Goal: Navigation & Orientation: Find specific page/section

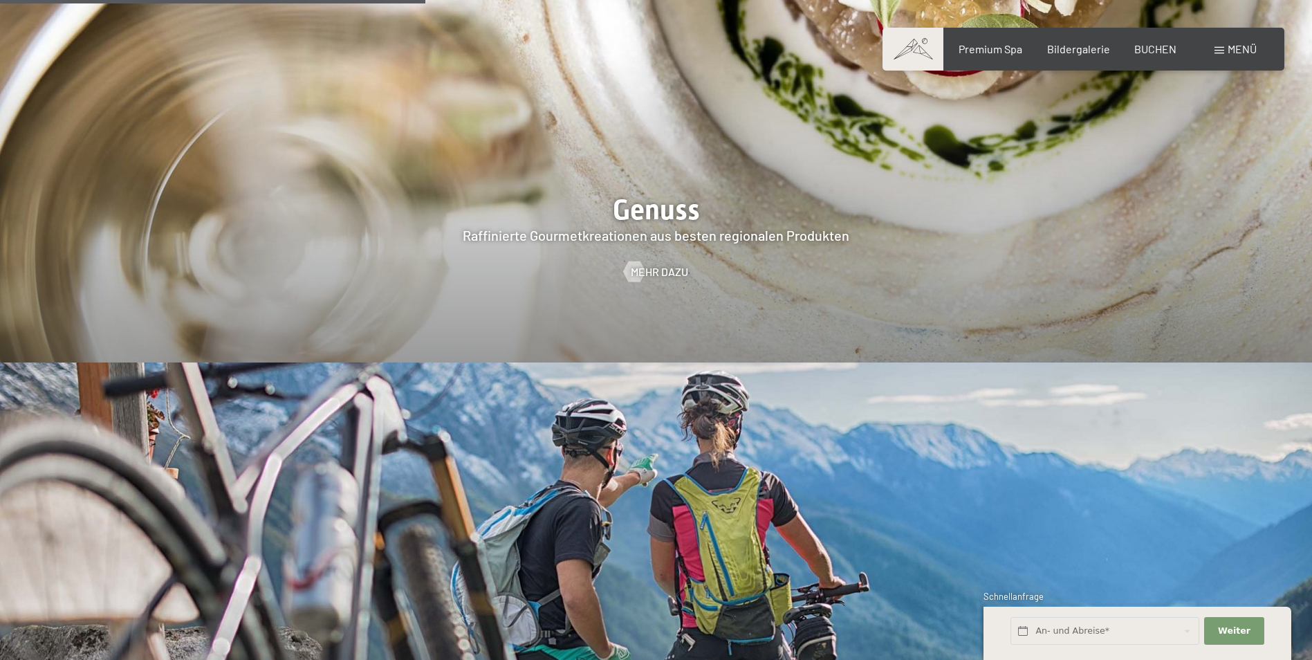
scroll to position [3320, 0]
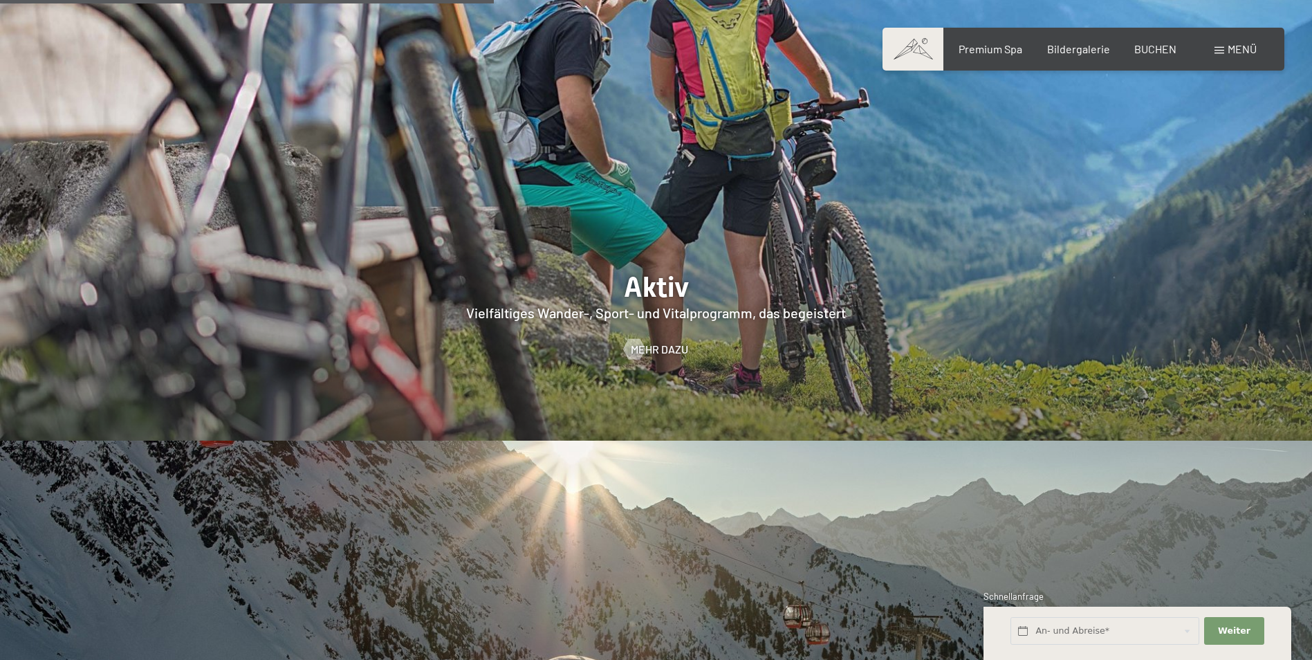
click at [667, 342] on span "Mehr dazu" at bounding box center [659, 349] width 57 height 15
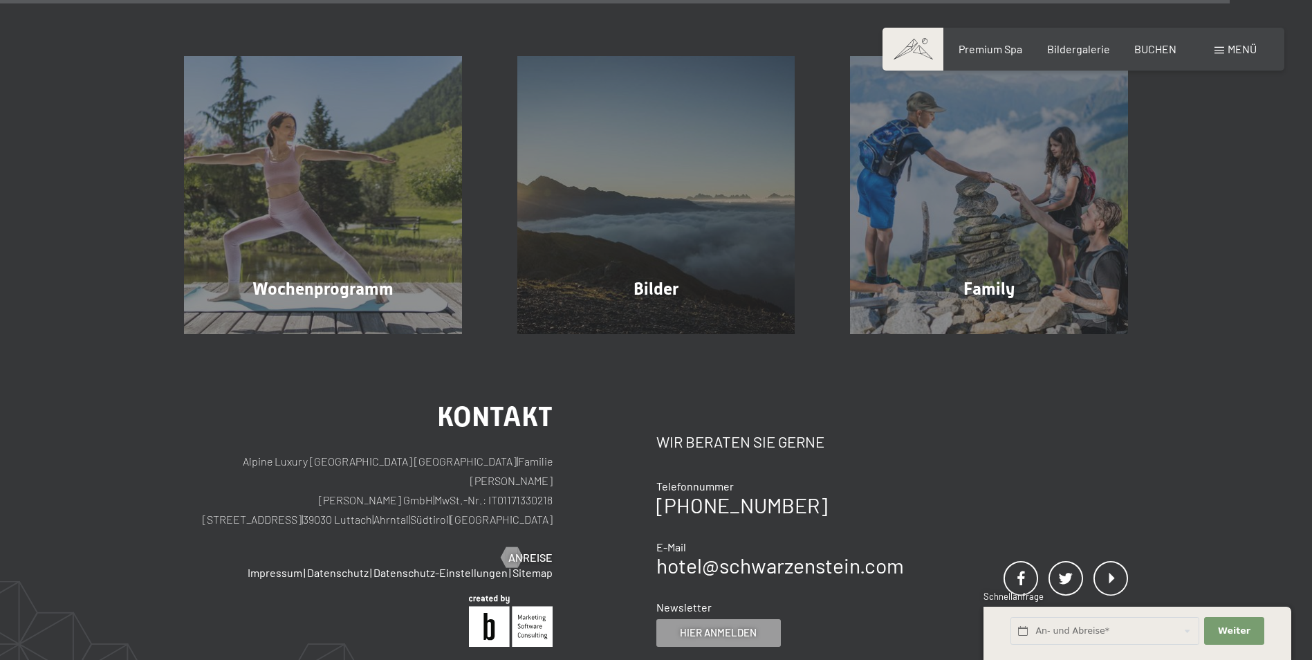
scroll to position [3736, 0]
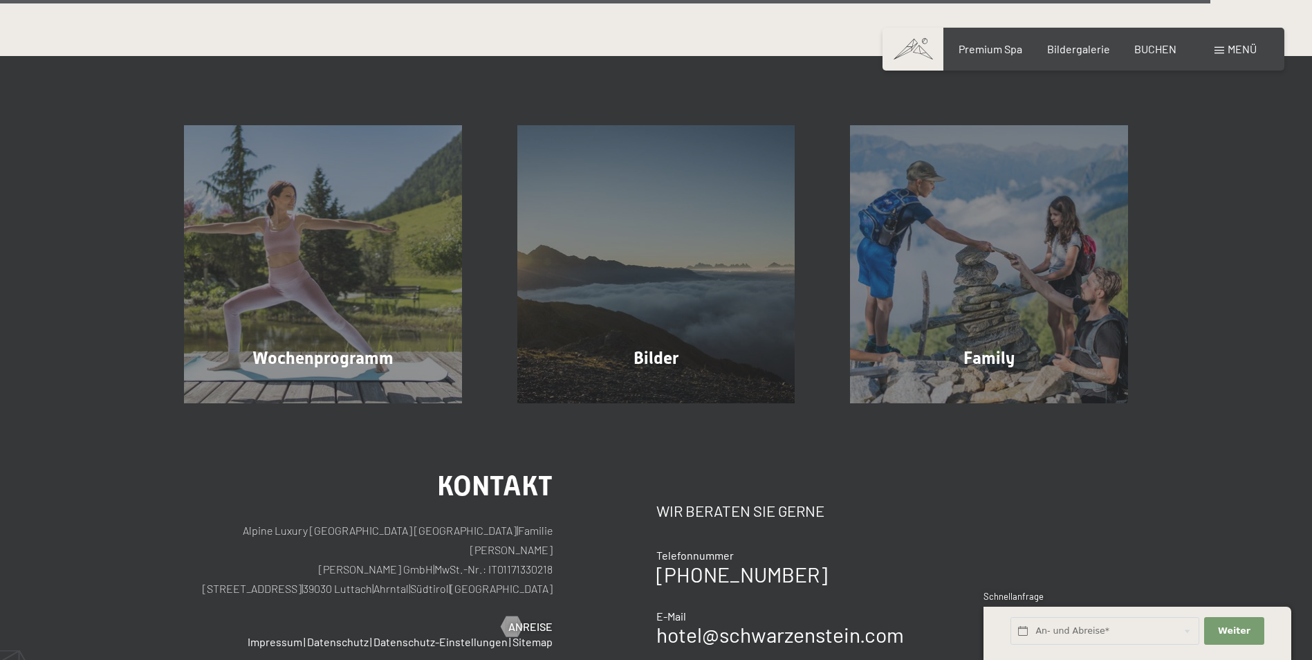
click at [324, 348] on span "Wochenprogramm" at bounding box center [322, 358] width 141 height 20
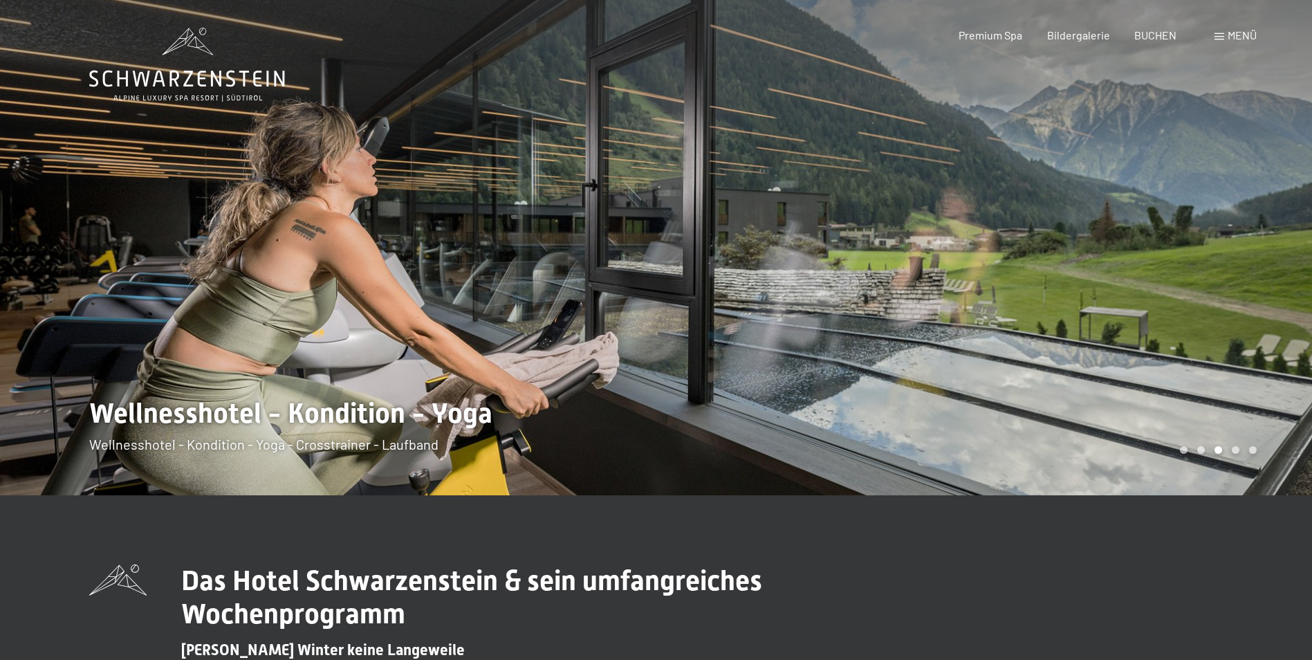
click at [1010, 33] on span "Premium Spa" at bounding box center [991, 34] width 64 height 13
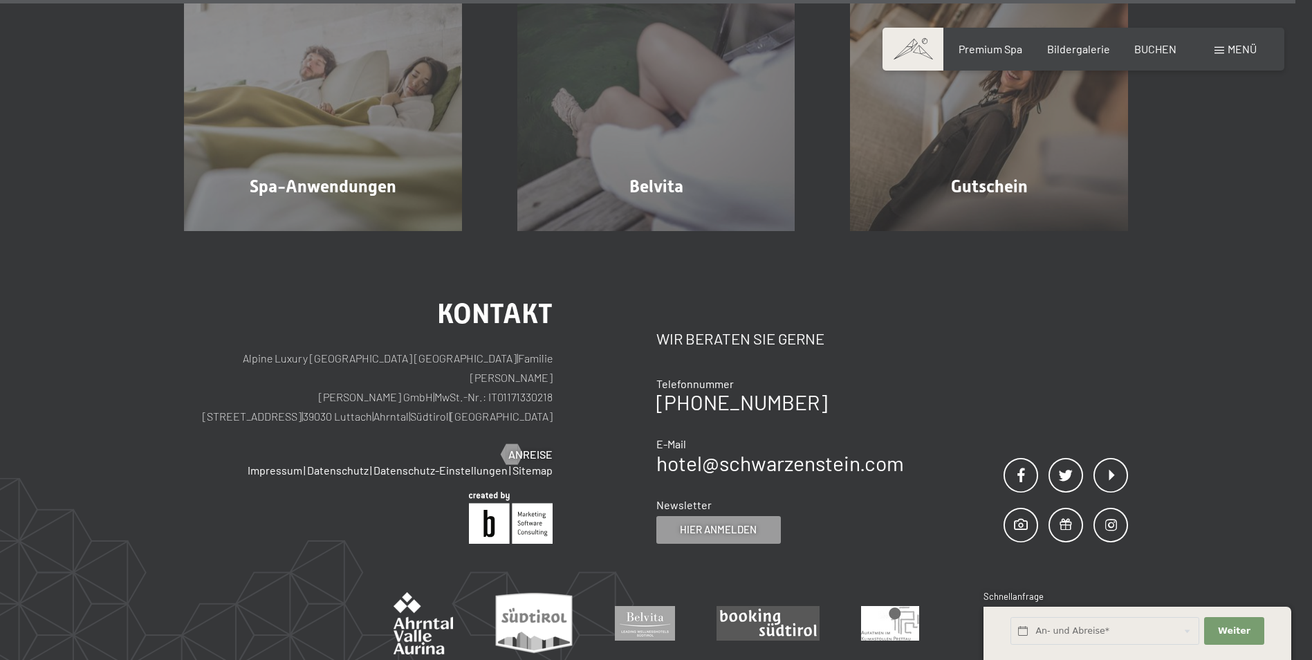
scroll to position [9189, 0]
